Goal: Information Seeking & Learning: Learn about a topic

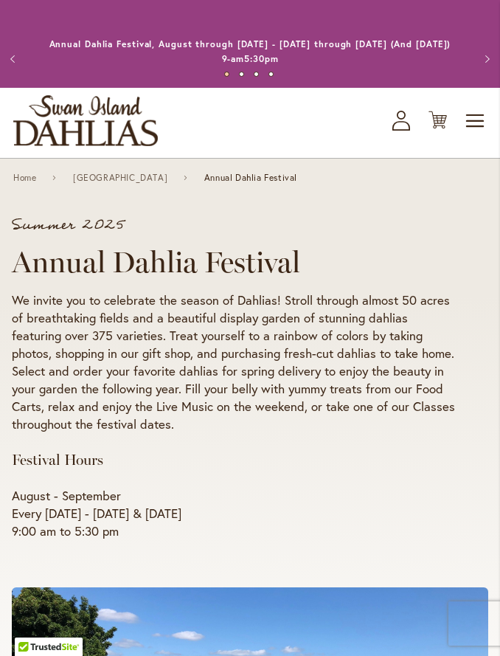
click at [21, 62] on button "Previous" at bounding box center [15, 59] width 30 height 30
click at [17, 66] on button "Previous" at bounding box center [15, 59] width 30 height 30
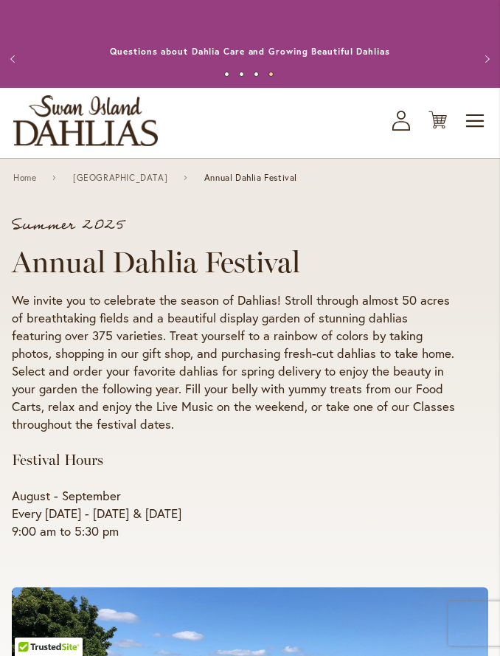
click at [25, 173] on link "Home" at bounding box center [24, 178] width 23 height 10
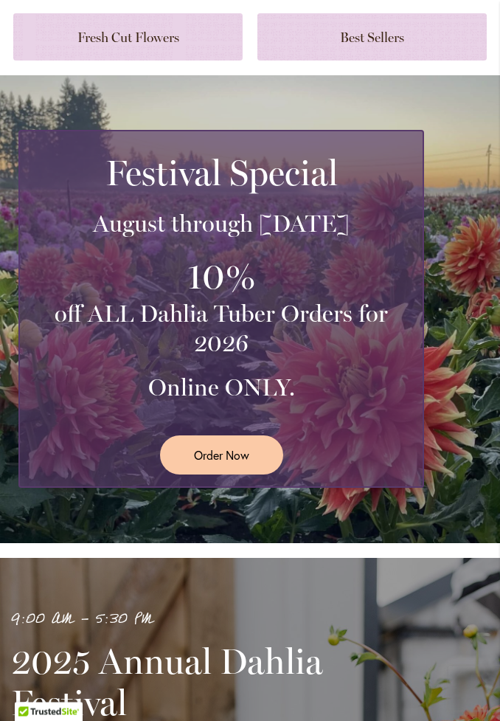
scroll to position [222, 0]
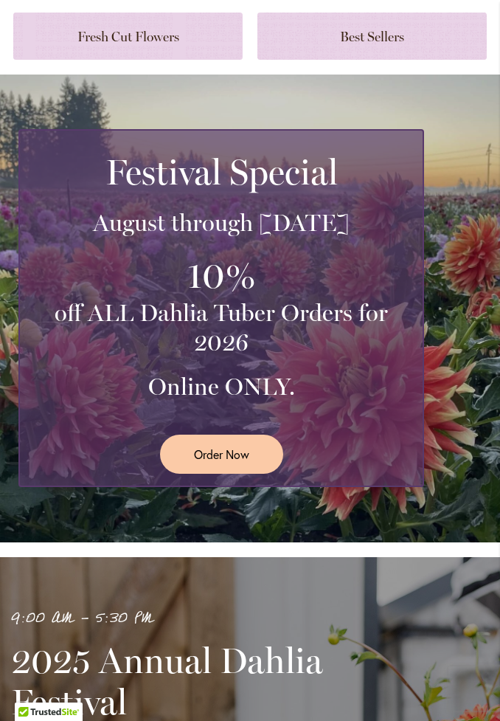
click at [225, 473] on link "Order Now" at bounding box center [221, 454] width 123 height 39
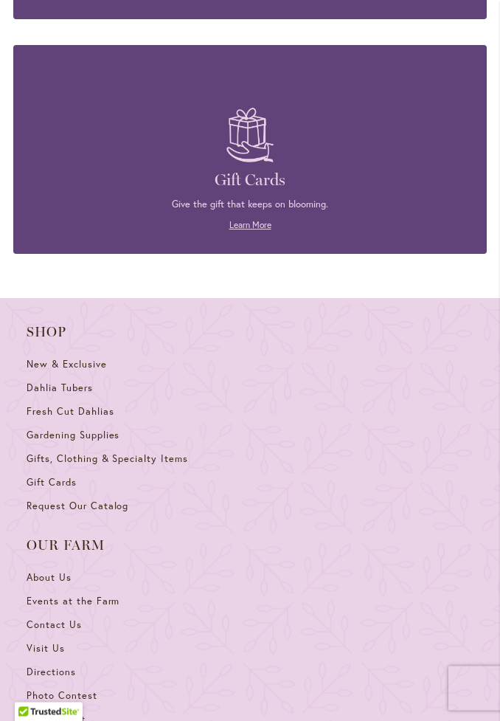
scroll to position [3625, 0]
click at [48, 571] on span "About Us" at bounding box center [49, 577] width 45 height 13
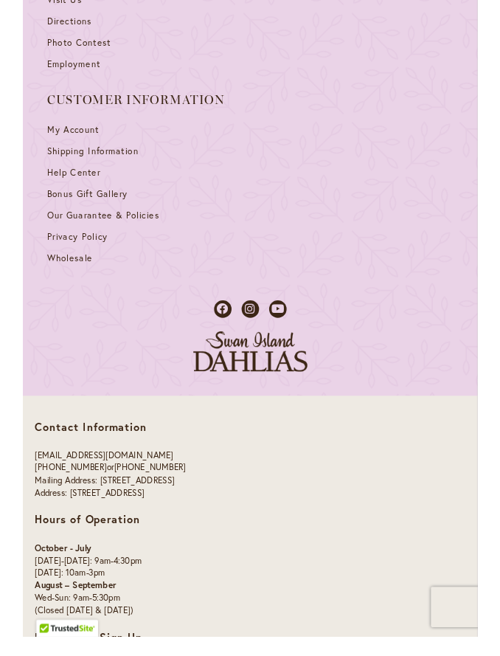
scroll to position [2995, 0]
